Goal: Information Seeking & Learning: Learn about a topic

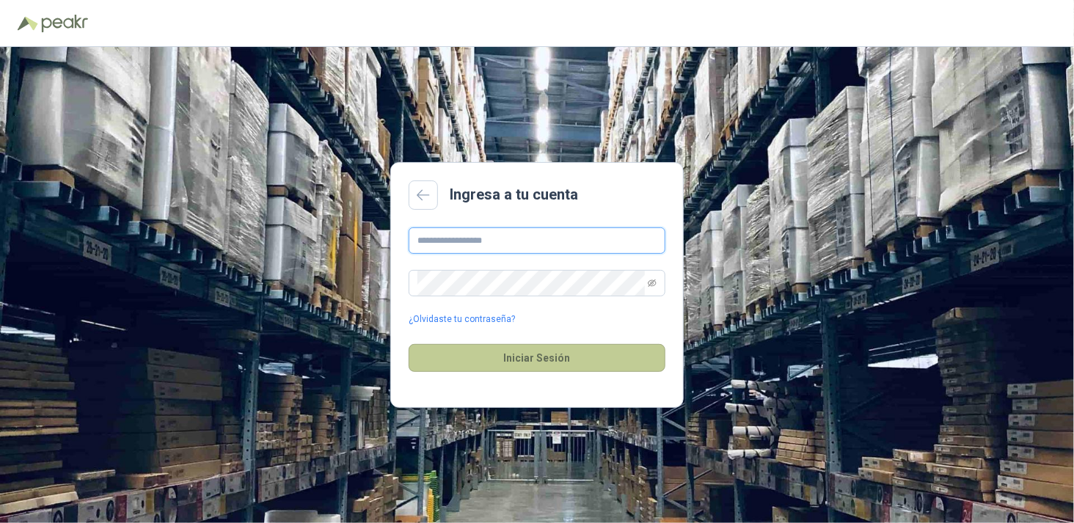
type input "**********"
click at [536, 358] on button "Iniciar Sesión" at bounding box center [537, 358] width 257 height 28
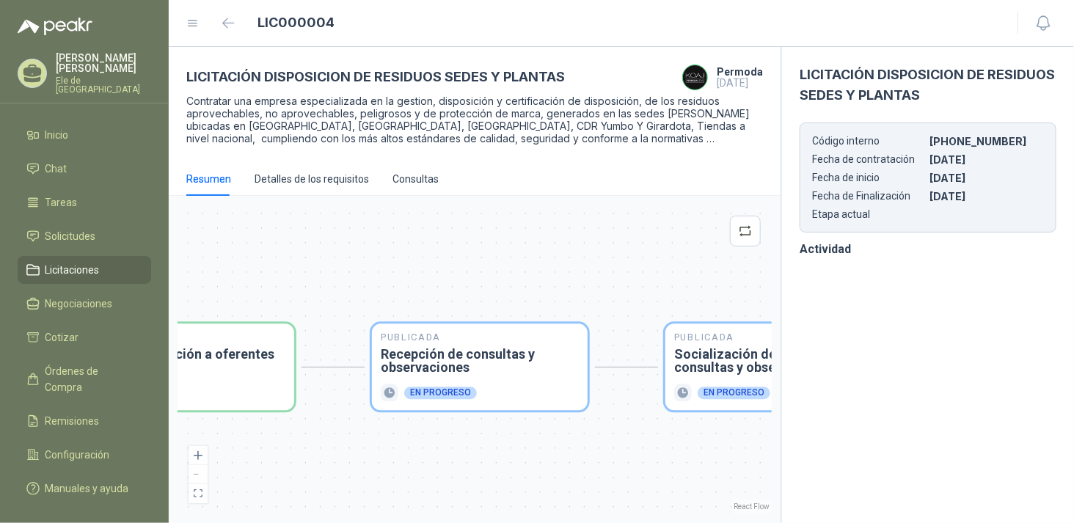
click at [88, 263] on span "Licitaciones" at bounding box center [73, 270] width 54 height 16
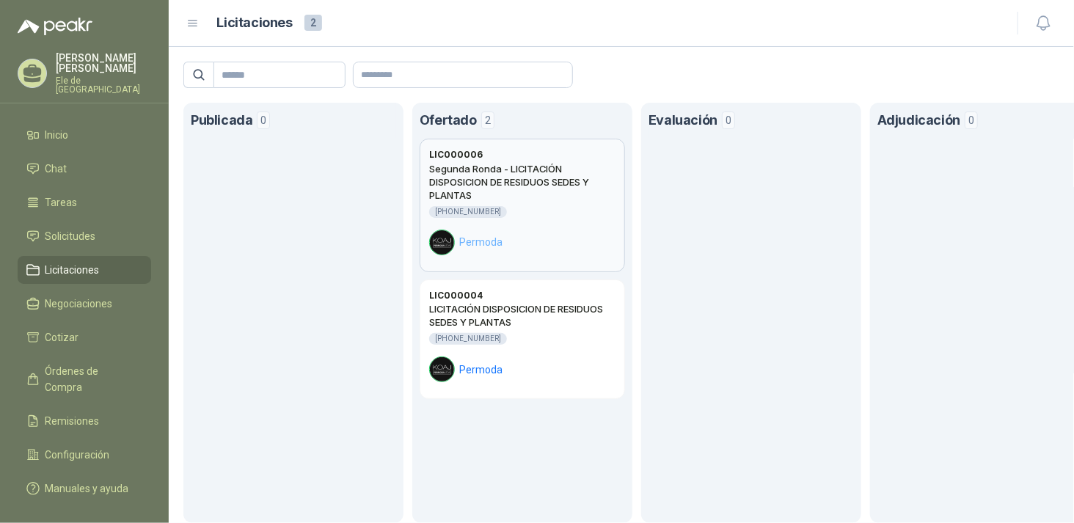
click at [546, 203] on div "Segunda Ronda - LICITACIÓN DISPOSICION DE RESIDUOS SEDES Y PLANTAS [PHONE_NUMBE…" at bounding box center [522, 208] width 186 height 93
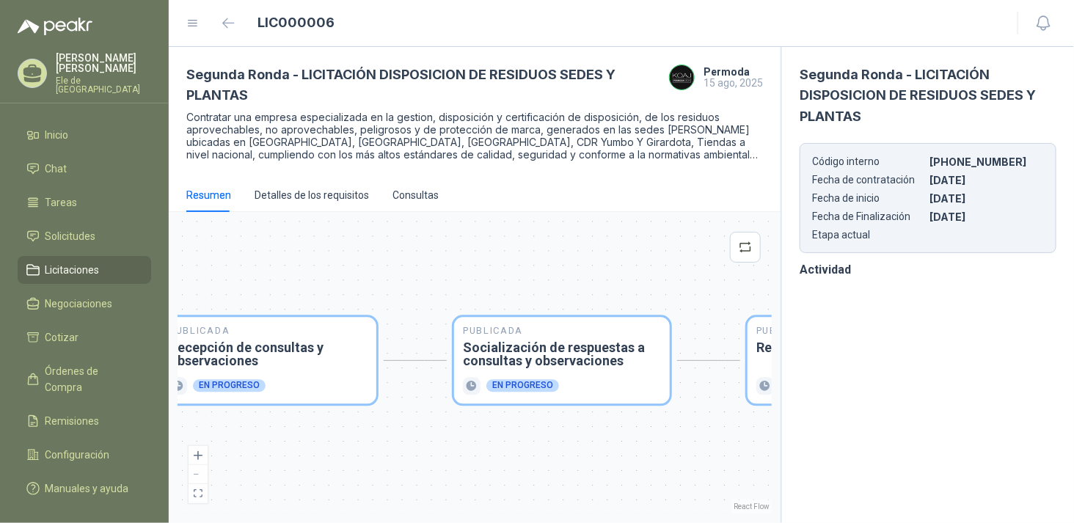
drag, startPoint x: 559, startPoint y: 261, endPoint x: 346, endPoint y: 238, distance: 214.1
click at [347, 238] on div "Publicada Envío de invitación a oferentes Finalizado Publicada Recepción de con…" at bounding box center [475, 368] width 594 height 294
click at [84, 262] on span "Licitaciones" at bounding box center [73, 270] width 54 height 16
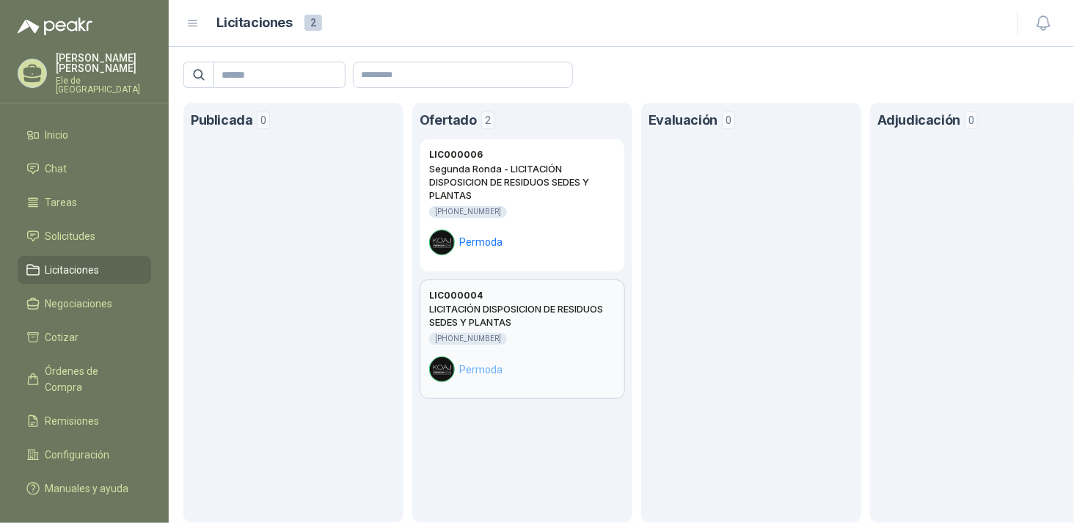
click at [509, 318] on h2 "LICITACIÓN DISPOSICION DE RESIDUOS SEDES Y PLANTAS" at bounding box center [522, 315] width 186 height 26
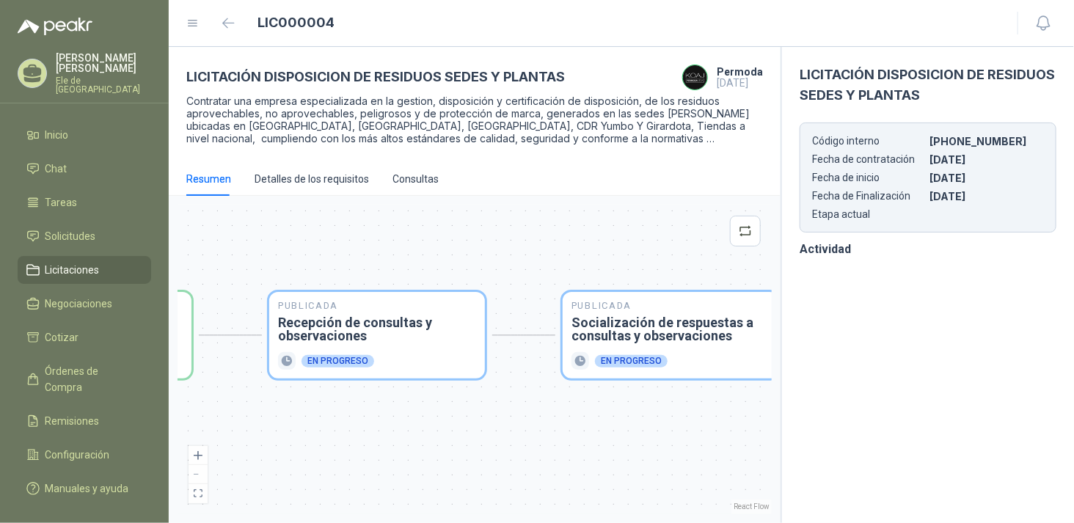
drag, startPoint x: 634, startPoint y: 222, endPoint x: 346, endPoint y: 225, distance: 287.7
click at [346, 225] on div "Publicada Envío de invitación a oferentes Finalizado Publicada Recepción de con…" at bounding box center [475, 360] width 594 height 310
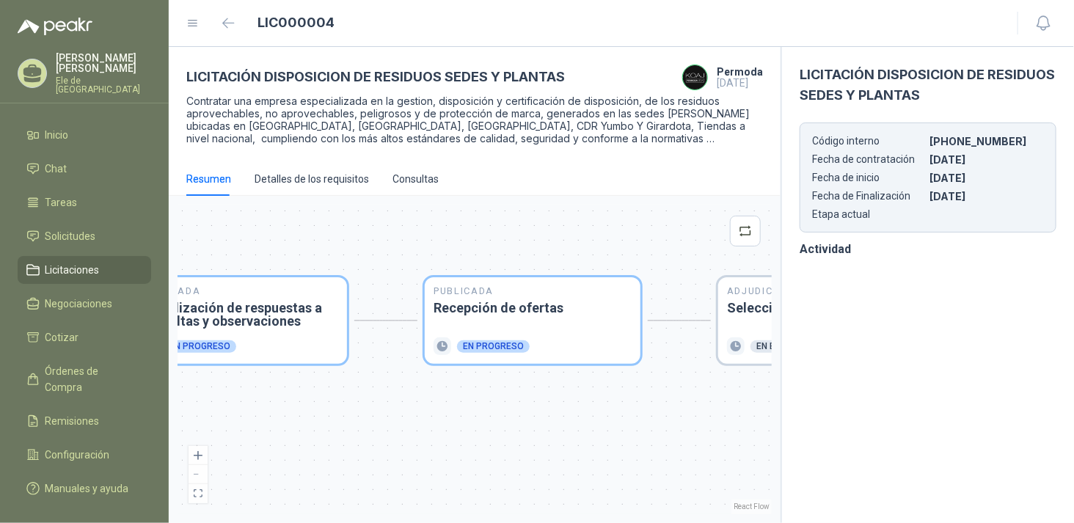
drag, startPoint x: 375, startPoint y: 240, endPoint x: 338, endPoint y: 246, distance: 37.2
click at [338, 246] on div "Publicada Envío de invitación a oferentes Finalizado Publicada Recepción de con…" at bounding box center [475, 360] width 594 height 310
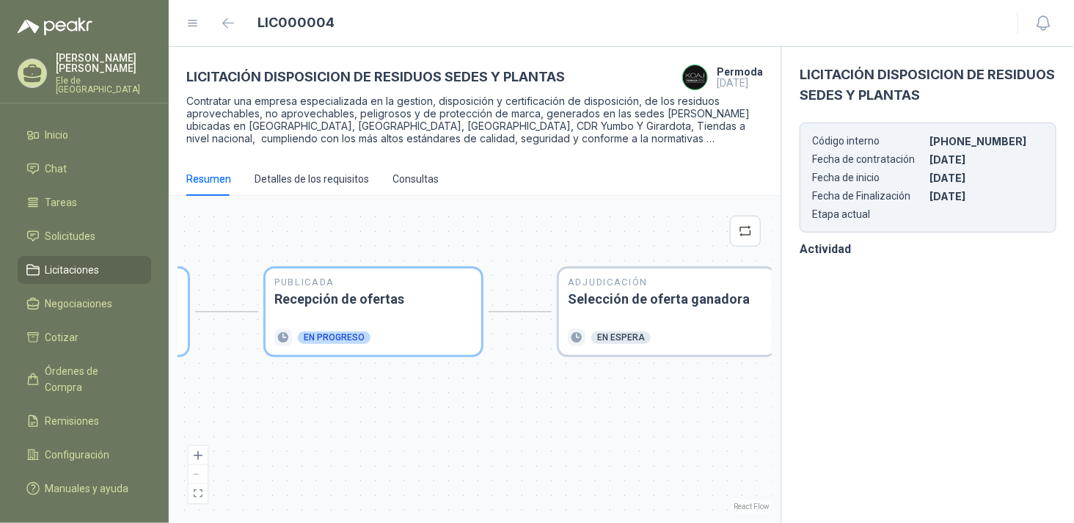
drag, startPoint x: 508, startPoint y: 244, endPoint x: 292, endPoint y: 239, distance: 215.8
click at [289, 239] on div "Publicada Envío de invitación a oferentes Finalizado Publicada Recepción de con…" at bounding box center [475, 360] width 594 height 310
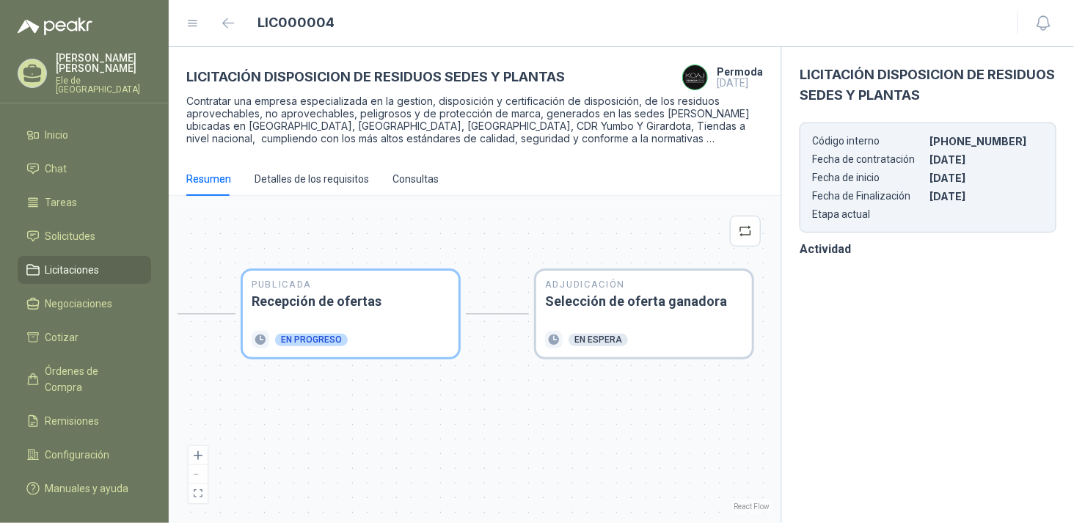
drag, startPoint x: 492, startPoint y: 245, endPoint x: 387, endPoint y: 252, distance: 105.2
click at [531, 243] on div "Publicada Envío de invitación a oferentes Finalizado Publicada Recepción de con…" at bounding box center [475, 360] width 594 height 310
click at [92, 264] on span "Licitaciones" at bounding box center [73, 270] width 54 height 16
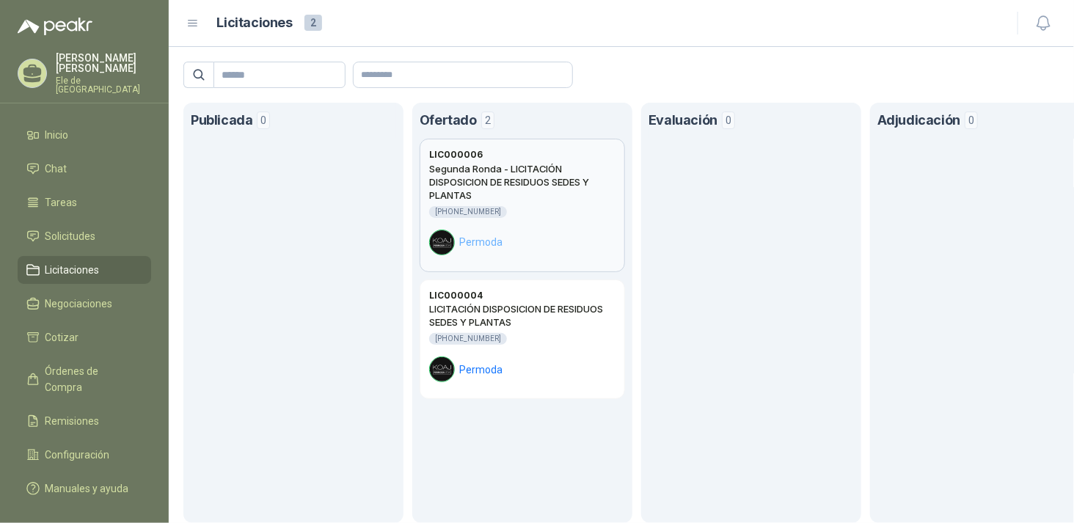
click at [543, 207] on div "[PHONE_NUMBER]" at bounding box center [522, 212] width 186 height 12
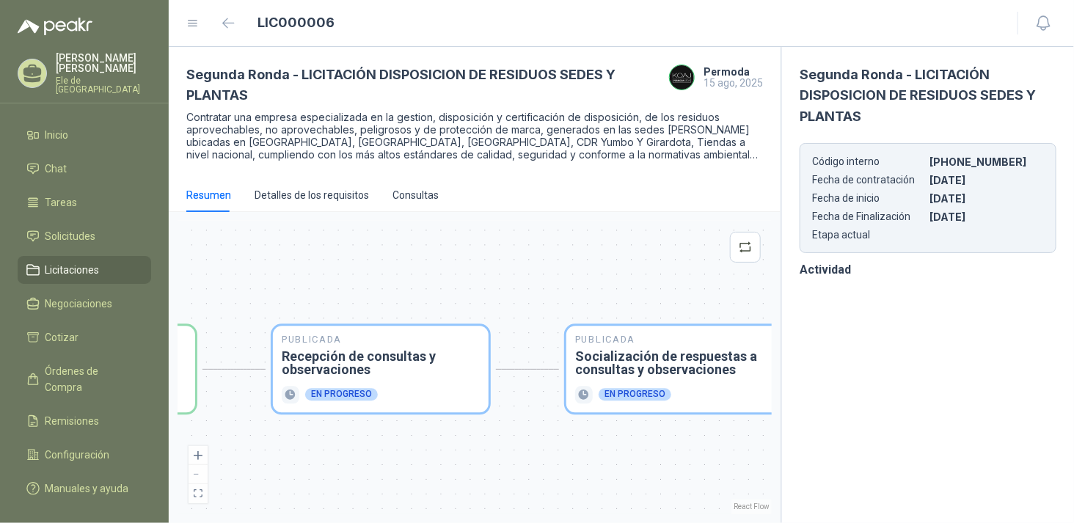
drag, startPoint x: 412, startPoint y: 258, endPoint x: 393, endPoint y: 257, distance: 19.8
click at [393, 257] on div "Publicada Envío de invitación a oferentes Finalizado Publicada Recepción de con…" at bounding box center [475, 368] width 594 height 294
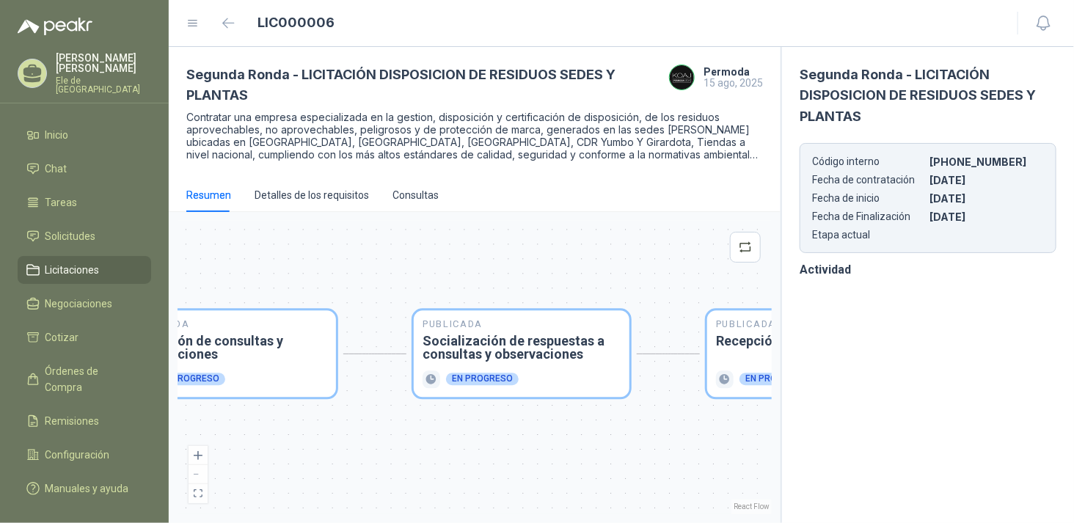
click at [436, 268] on div "Publicada Envío de invitación a oferentes Finalizado Publicada Recepción de con…" at bounding box center [475, 368] width 594 height 294
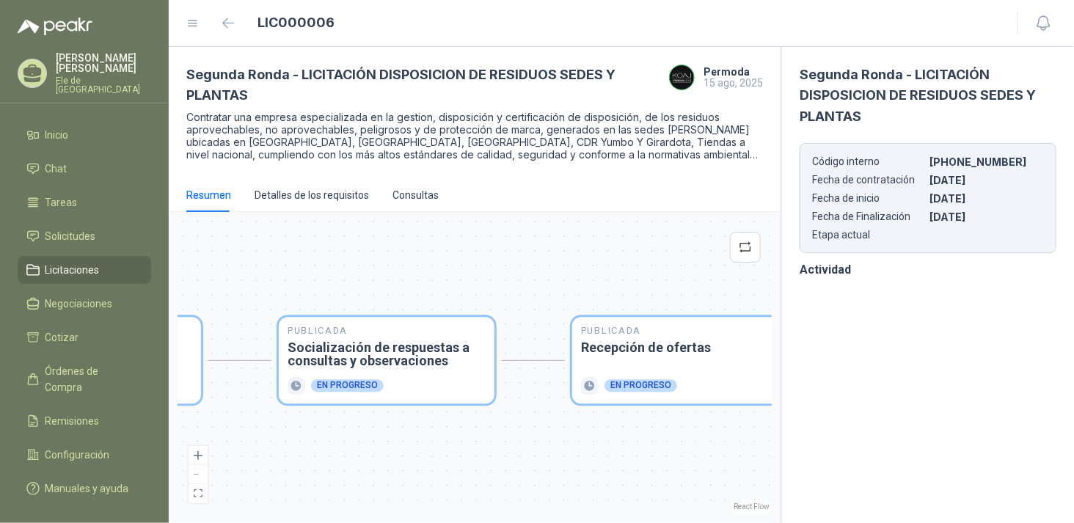
drag, startPoint x: 426, startPoint y: 265, endPoint x: 375, endPoint y: 270, distance: 51.6
click at [375, 270] on div "Publicada Envío de invitación a oferentes Finalizado Publicada Recepción de con…" at bounding box center [475, 368] width 594 height 294
